Goal: Task Accomplishment & Management: Manage account settings

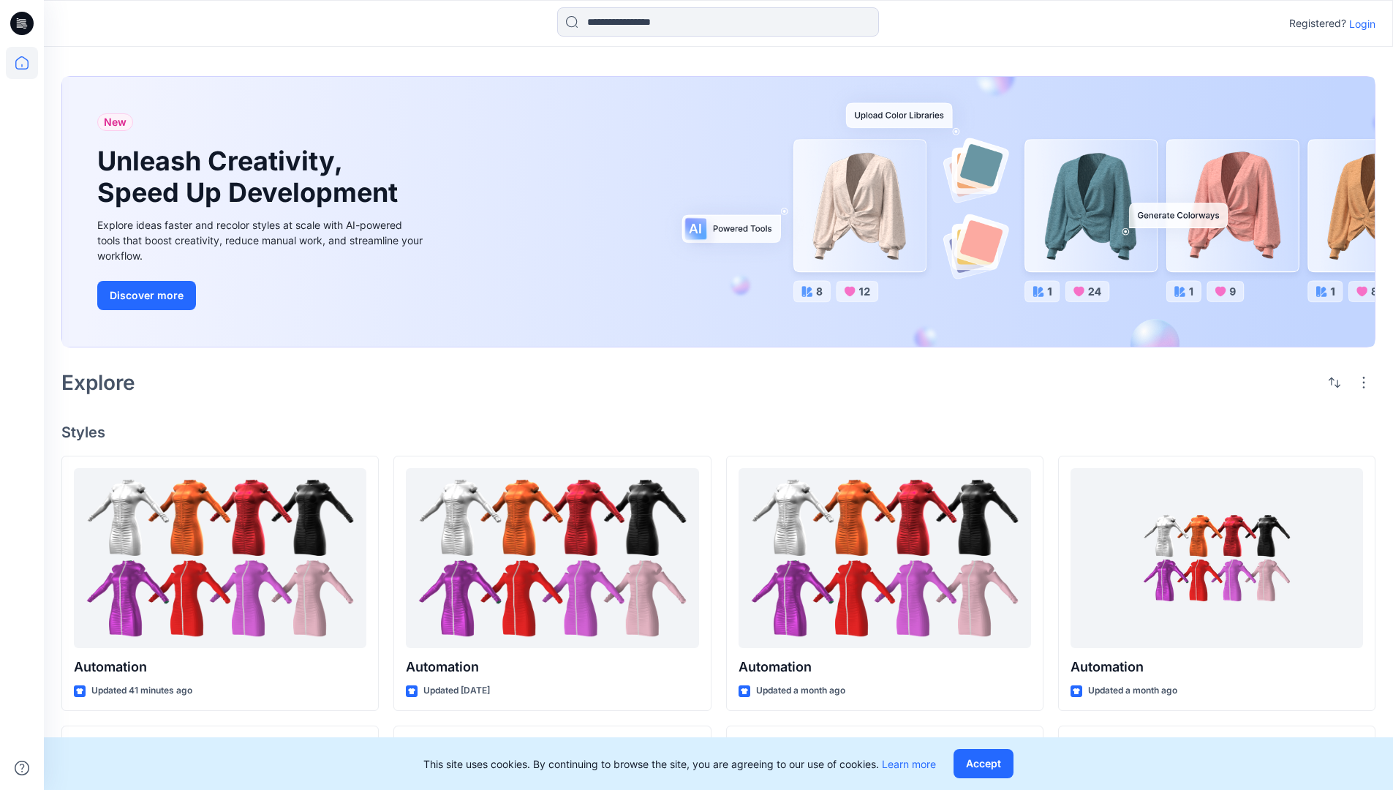
click at [1359, 23] on p "Login" at bounding box center [1362, 23] width 26 height 15
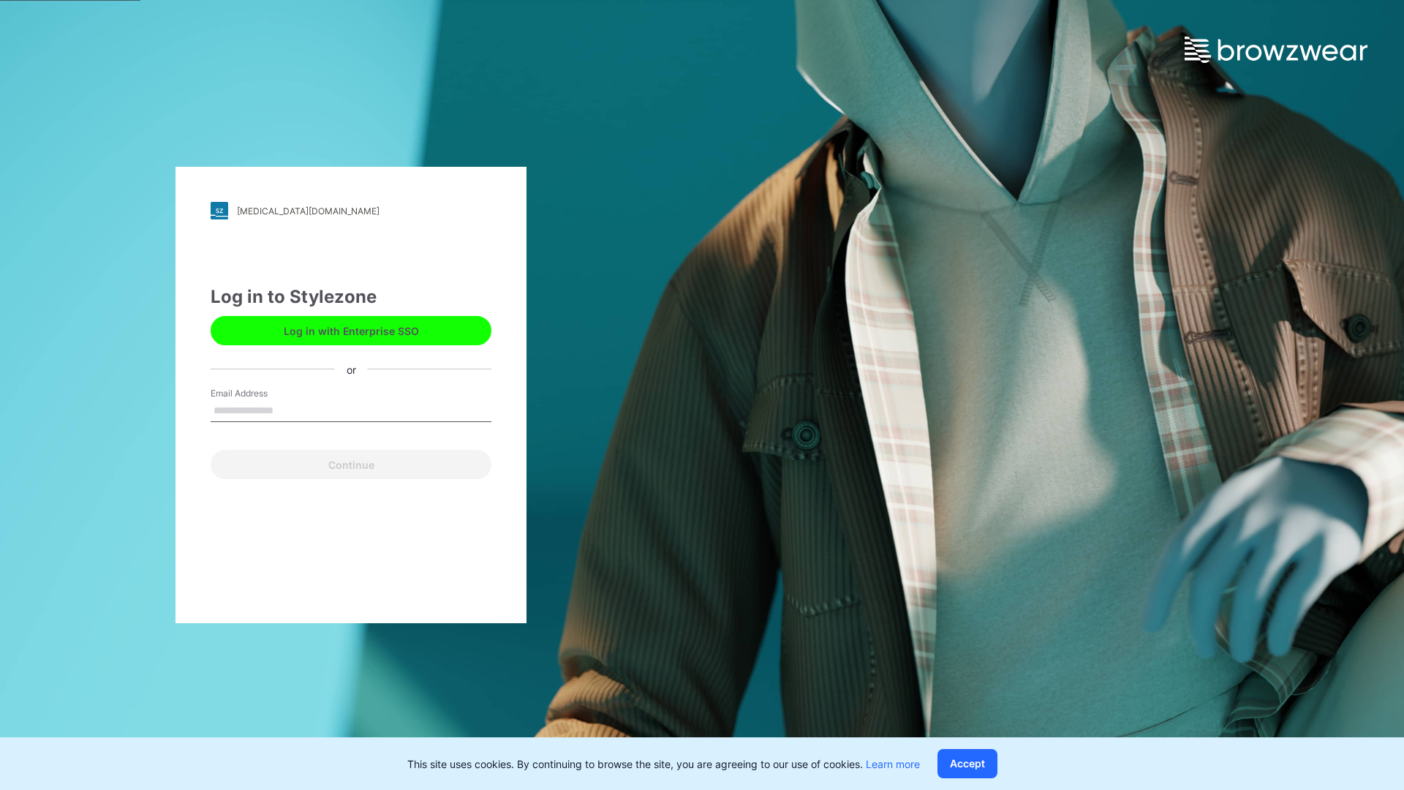
click at [289, 410] on input "Email Address" at bounding box center [351, 411] width 281 height 22
type input "**********"
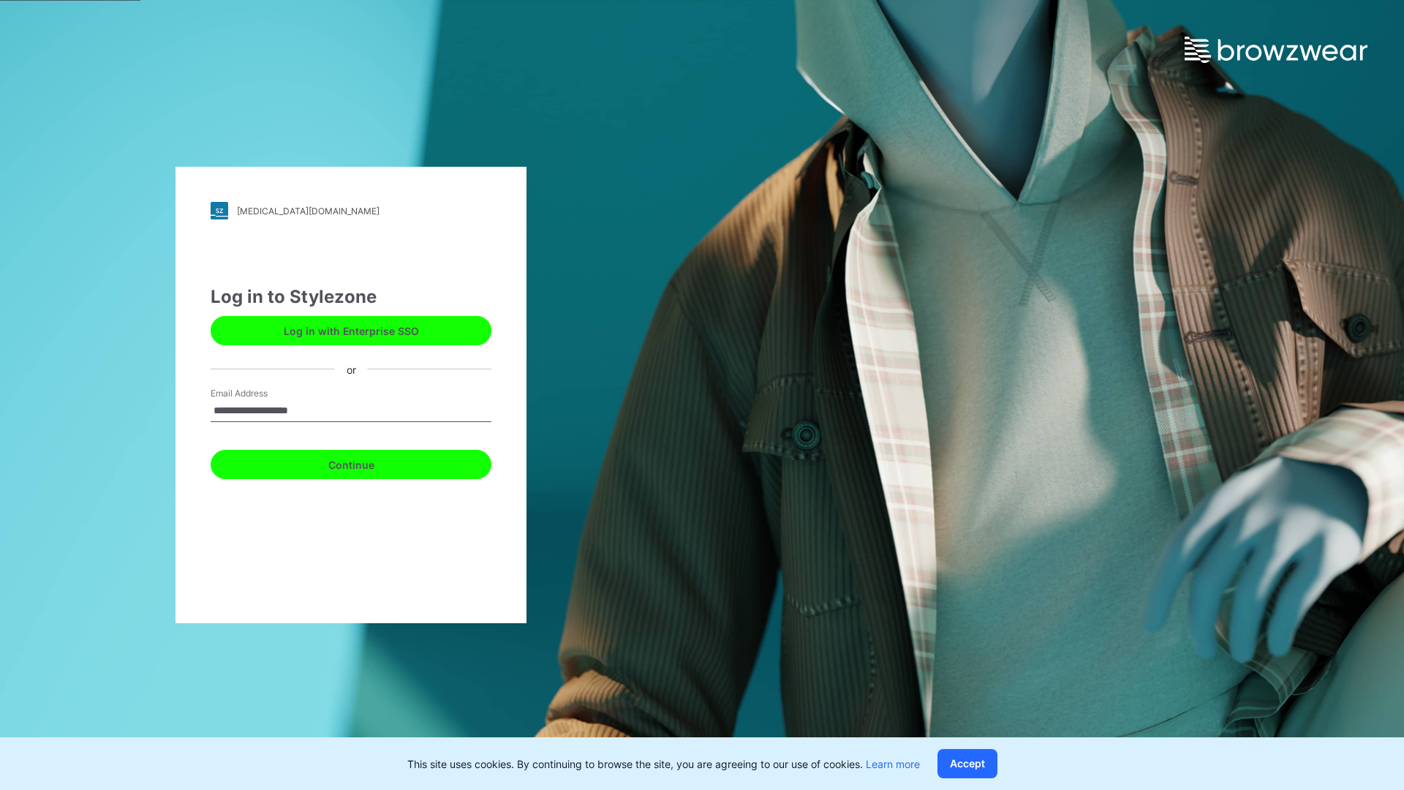
click at [367, 462] on button "Continue" at bounding box center [351, 464] width 281 height 29
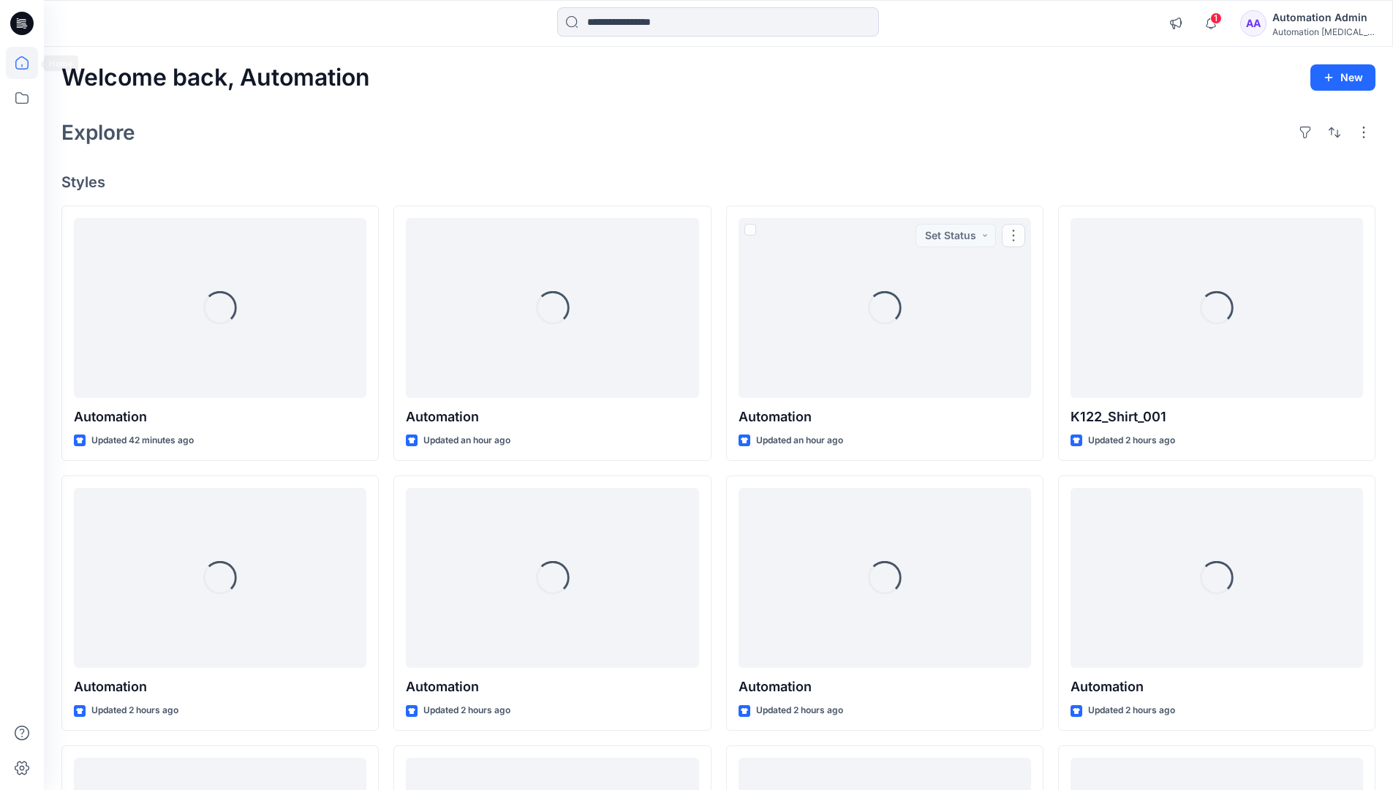
click at [28, 63] on icon at bounding box center [21, 62] width 13 height 13
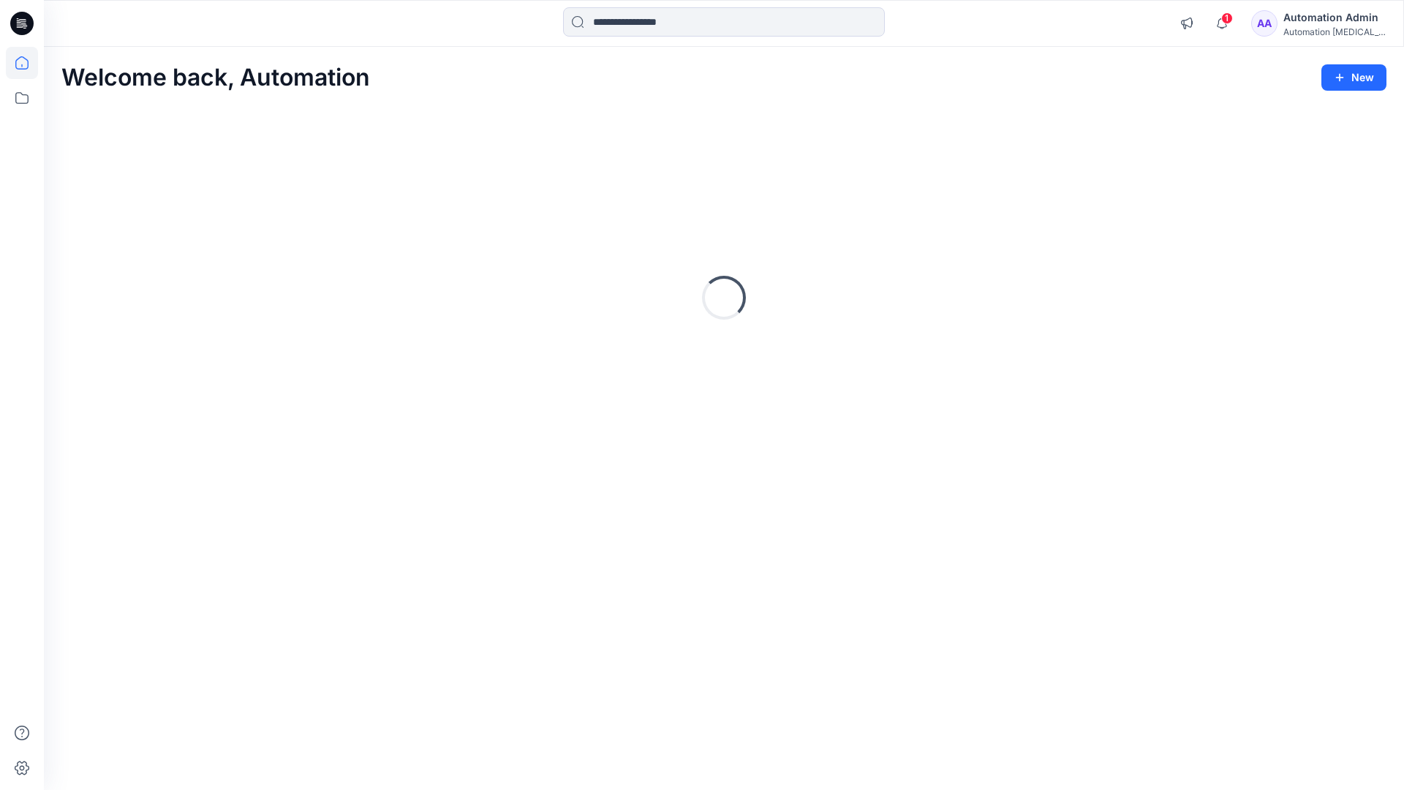
click at [1316, 15] on div "Automation Admin" at bounding box center [1334, 18] width 102 height 18
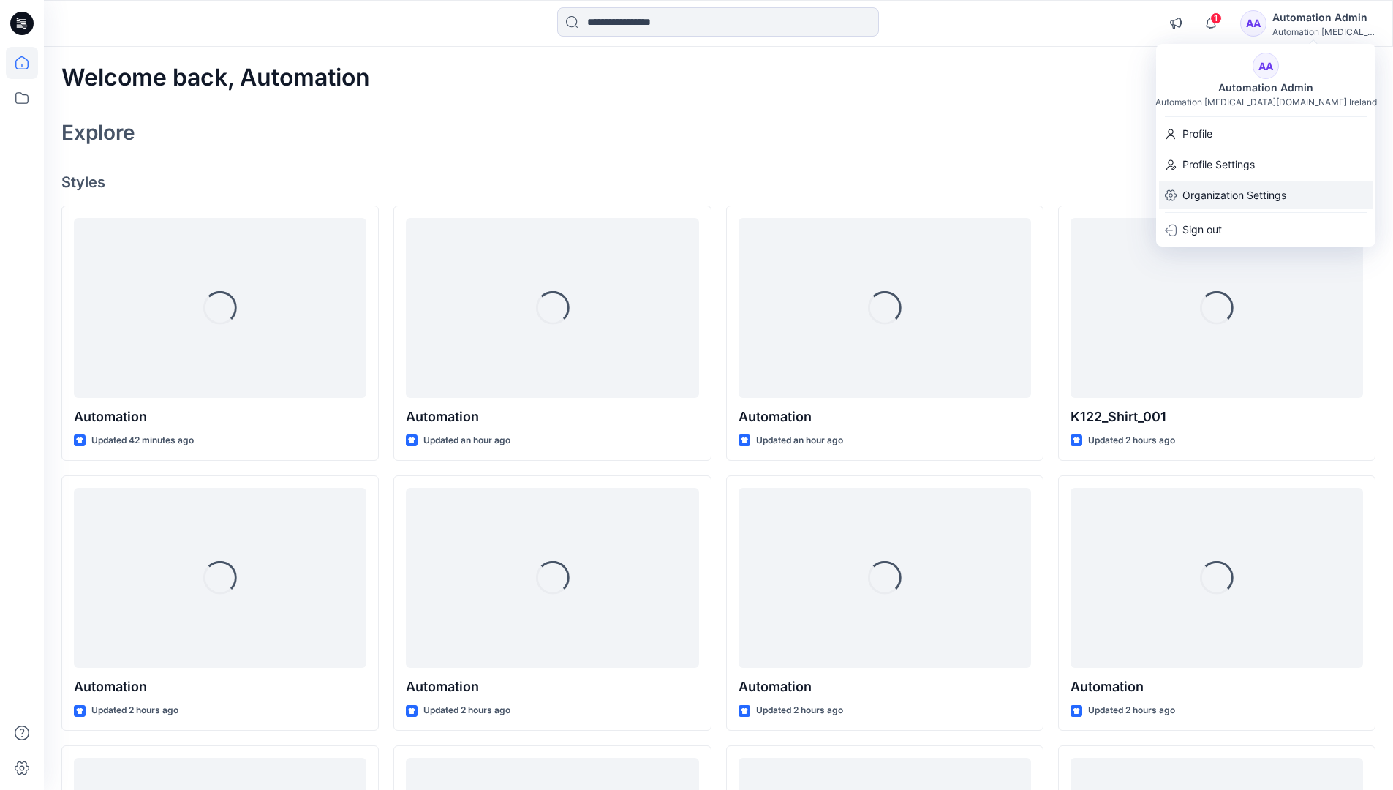
click at [1236, 192] on p "Organization Settings" at bounding box center [1234, 195] width 104 height 28
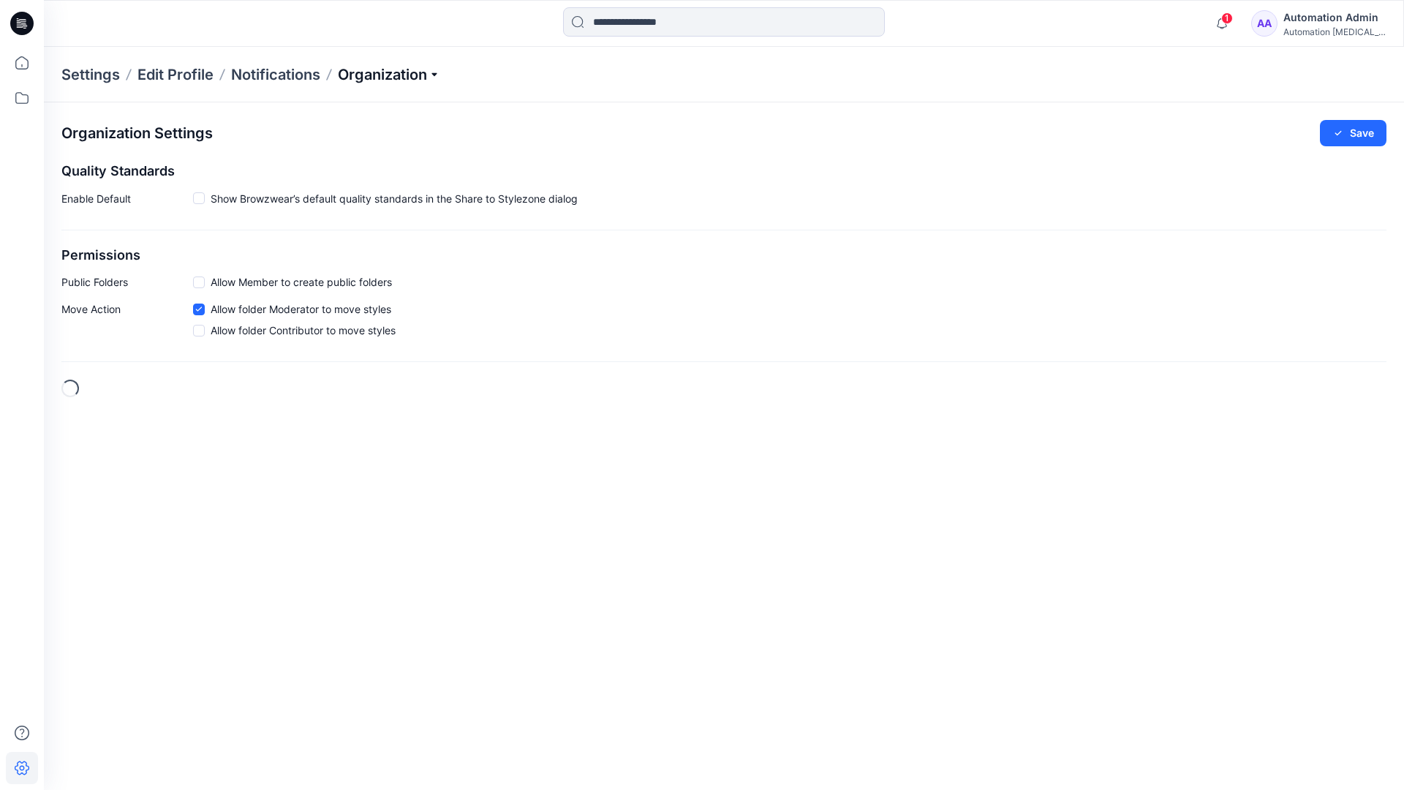
click at [392, 78] on p "Organization" at bounding box center [389, 74] width 102 height 20
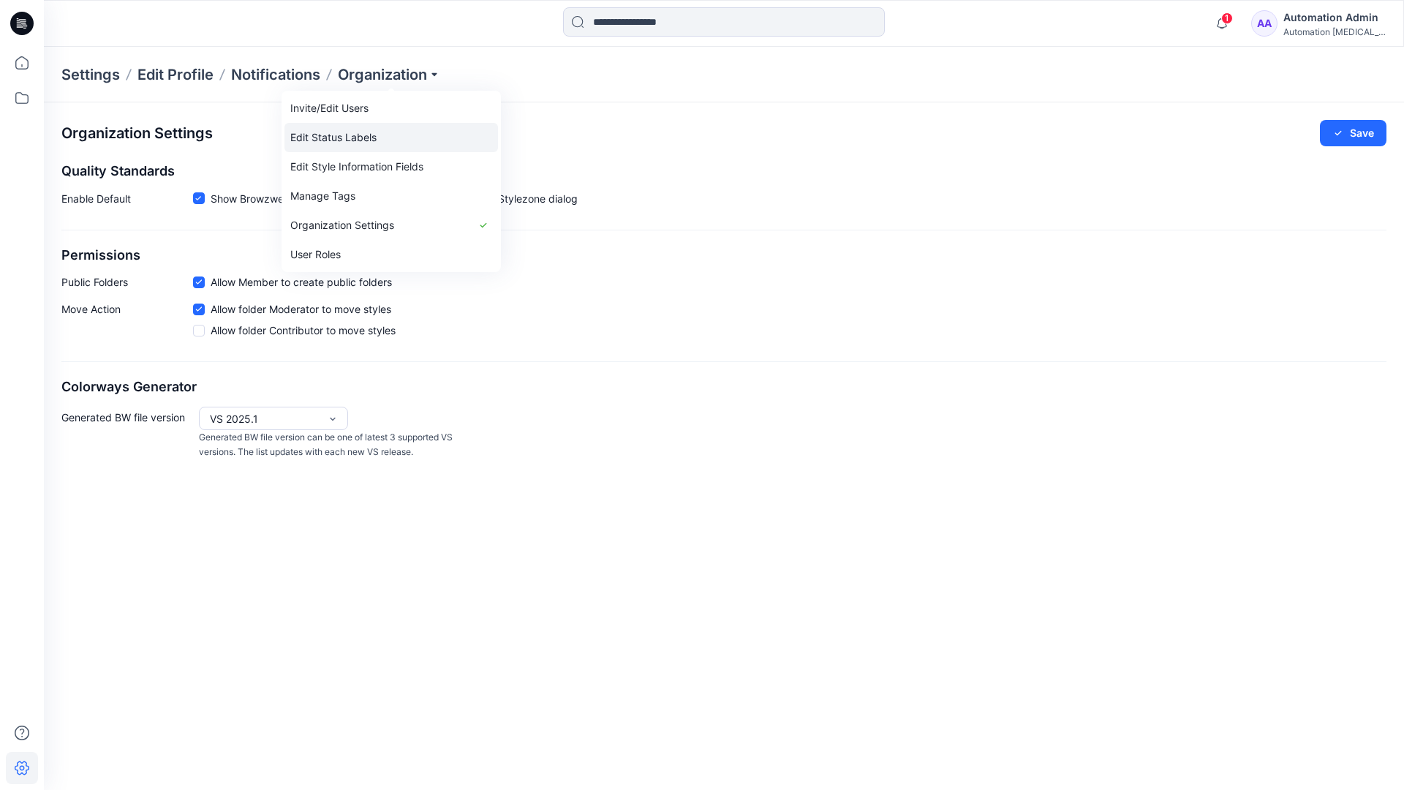
click at [328, 138] on link "Edit Status Labels" at bounding box center [391, 137] width 214 height 29
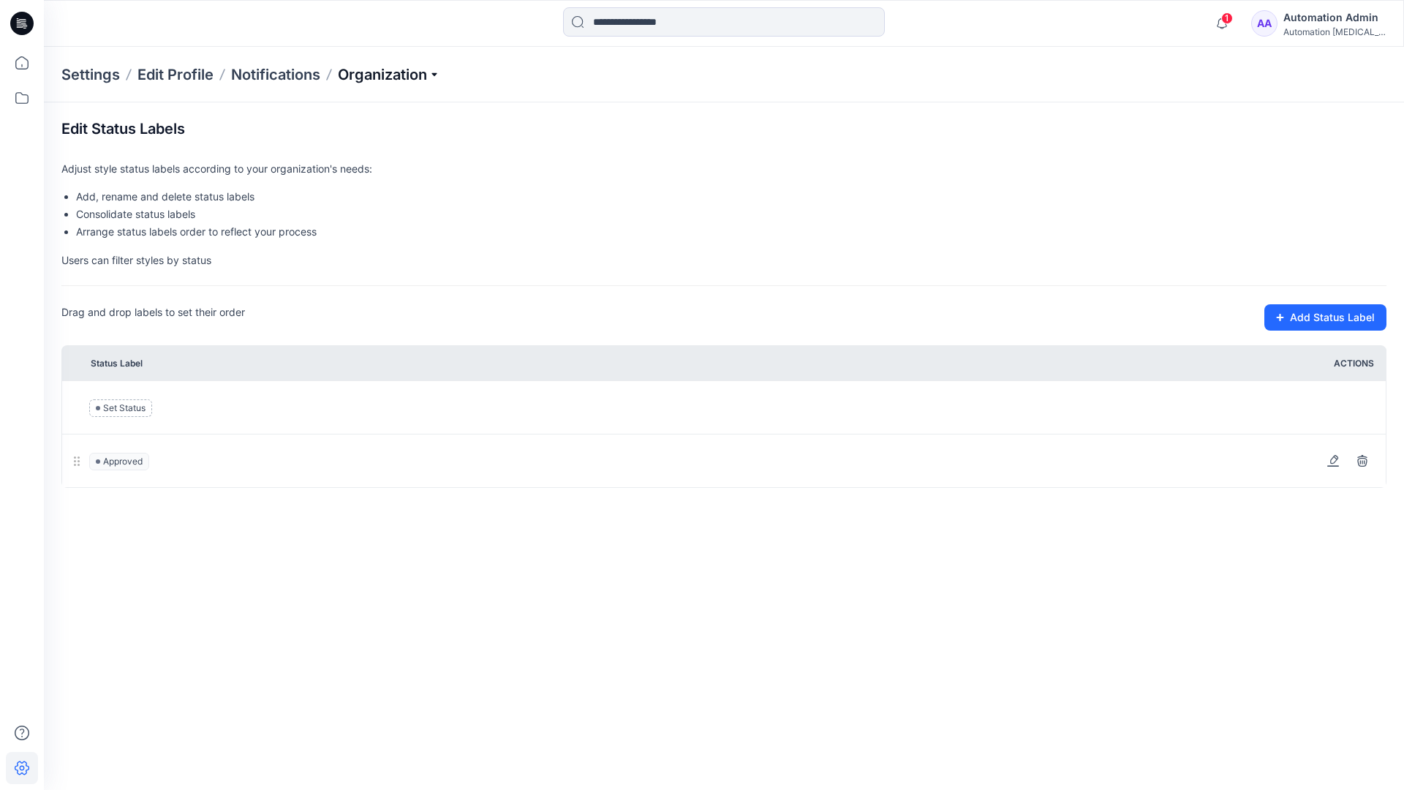
click at [389, 75] on p "Organization" at bounding box center [389, 74] width 102 height 20
click at [390, 69] on p "Organization" at bounding box center [389, 74] width 102 height 20
click at [647, 24] on input at bounding box center [724, 21] width 322 height 29
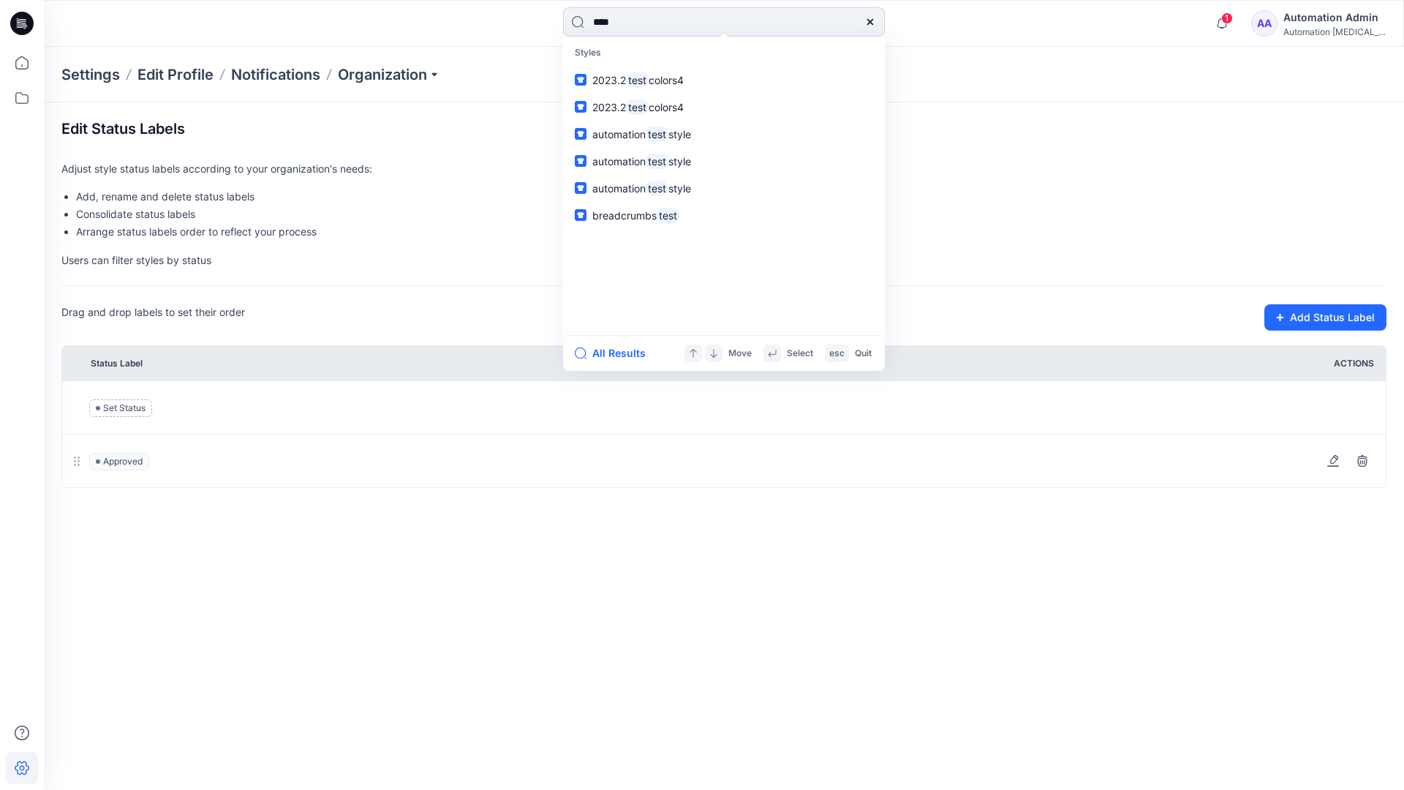
type input "****"
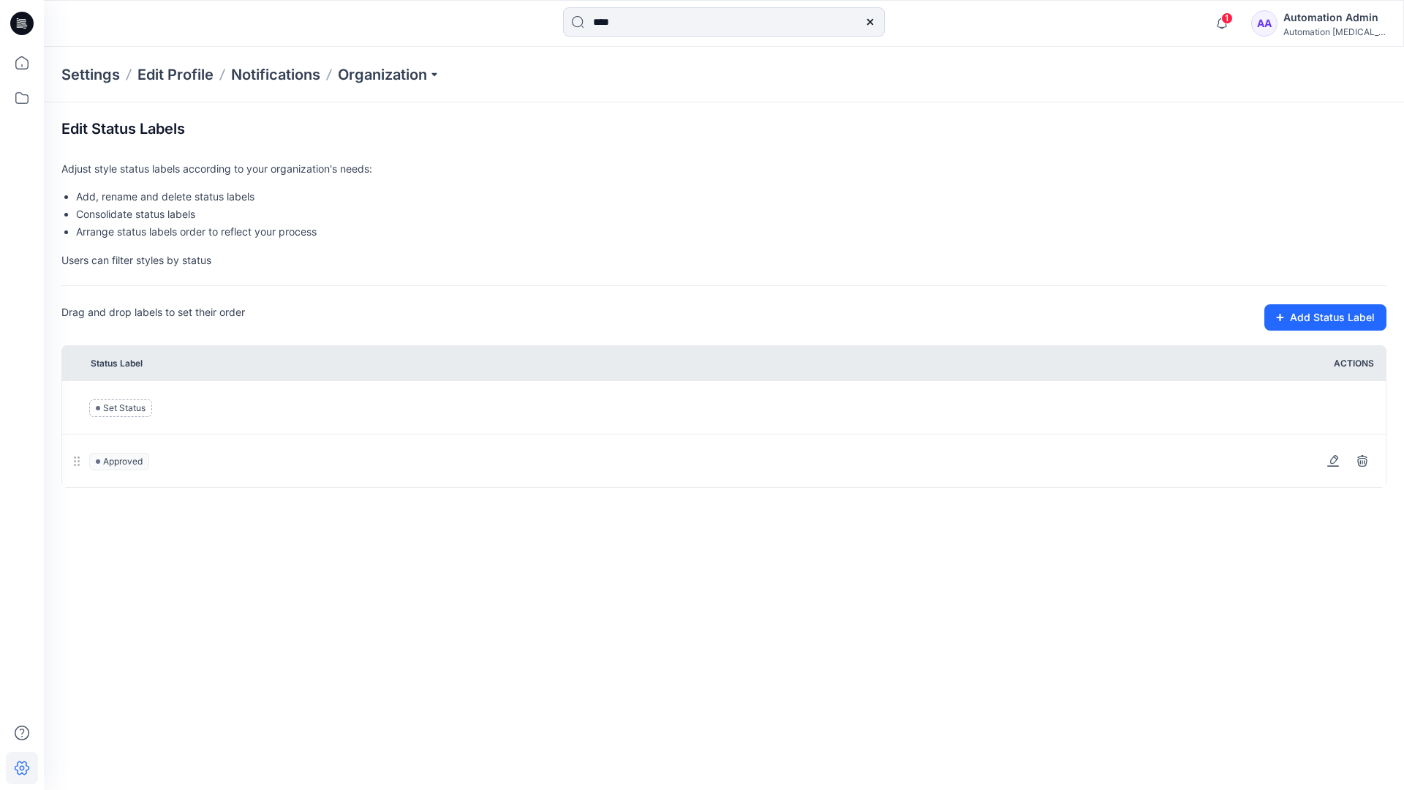
click at [869, 20] on icon at bounding box center [870, 22] width 6 height 6
